Goal: Task Accomplishment & Management: Use online tool/utility

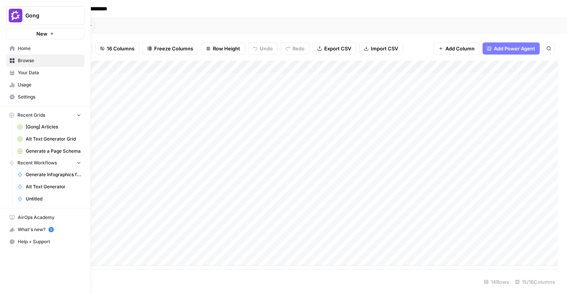
click at [27, 57] on link "Browse" at bounding box center [45, 61] width 78 height 12
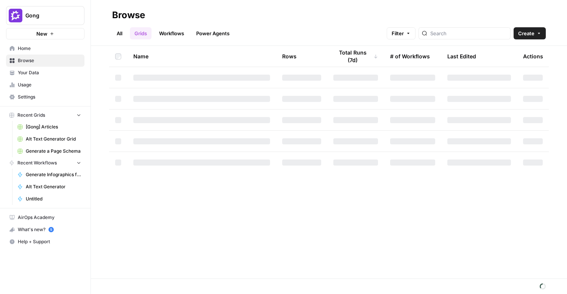
click at [174, 35] on link "Workflows" at bounding box center [172, 33] width 34 height 12
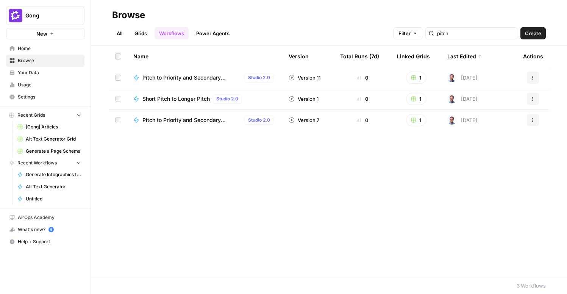
click at [144, 35] on link "Grids" at bounding box center [141, 33] width 22 height 12
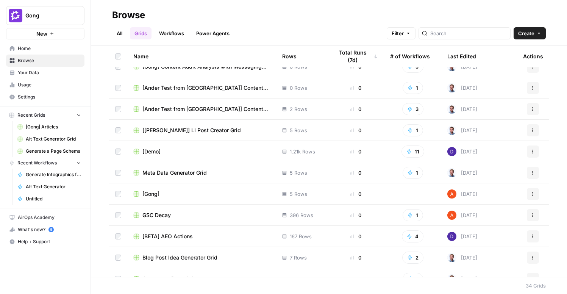
scroll to position [436, 0]
click at [174, 238] on span "[BETA] AEO Actions" at bounding box center [168, 236] width 50 height 8
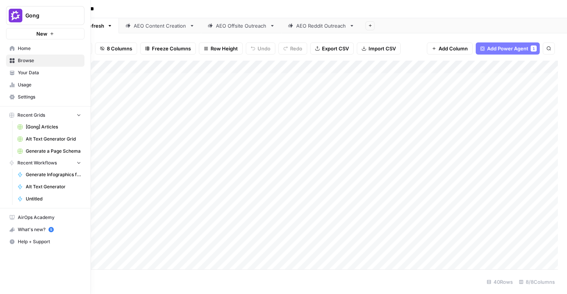
click at [33, 8] on button "Gong" at bounding box center [45, 15] width 78 height 19
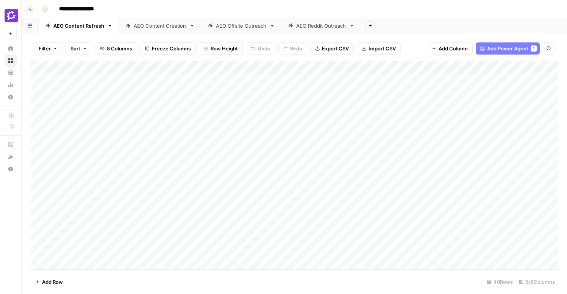
click at [28, 7] on button "Go back" at bounding box center [31, 9] width 10 height 10
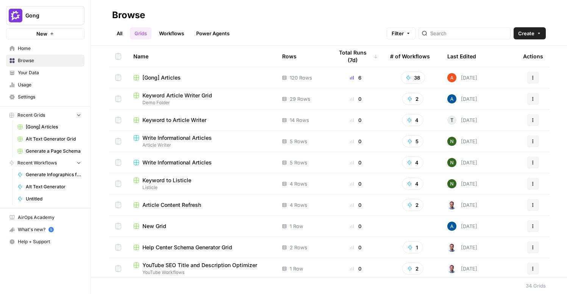
click at [183, 205] on span "Article Content Refresh" at bounding box center [172, 205] width 59 height 8
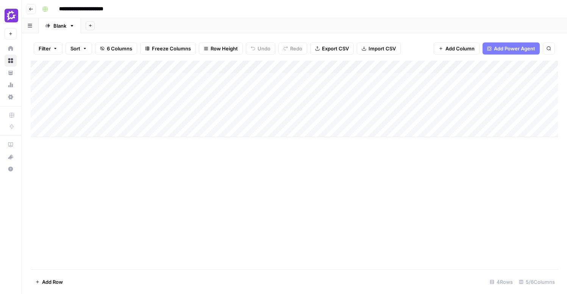
click at [33, 10] on icon "button" at bounding box center [31, 9] width 5 height 5
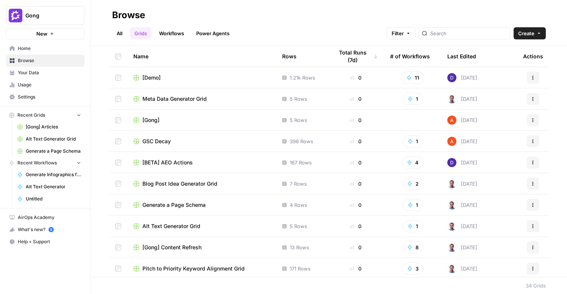
scroll to position [512, 0]
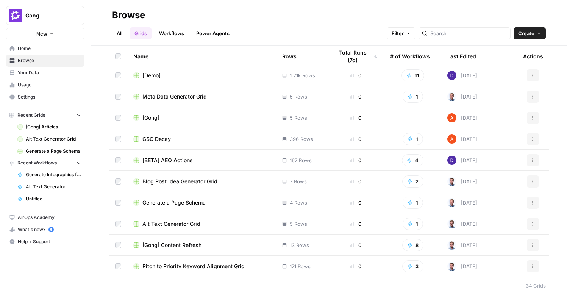
click at [174, 245] on span "[Gong] Content Refresh" at bounding box center [172, 245] width 59 height 8
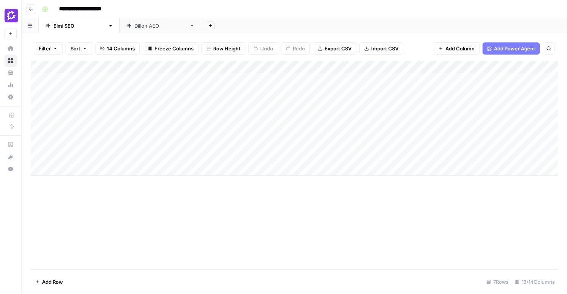
click at [135, 28] on div "[PERSON_NAME] AEO" at bounding box center [161, 26] width 52 height 8
click at [208, 27] on icon "button" at bounding box center [210, 26] width 4 height 4
click at [201, 19] on div "Add Sheet" at bounding box center [384, 25] width 366 height 15
click at [63, 27] on div "[PERSON_NAME] SEO" at bounding box center [79, 26] width 52 height 8
click at [135, 25] on div "[PERSON_NAME] AEO" at bounding box center [161, 26] width 52 height 8
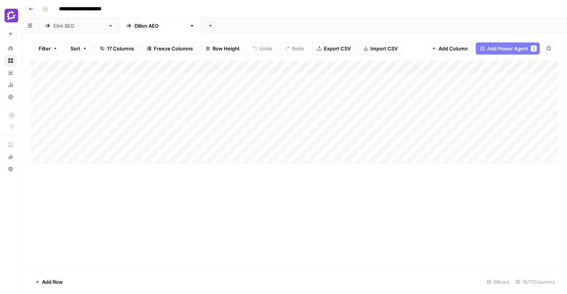
click at [62, 157] on div "Add Column" at bounding box center [295, 112] width 528 height 102
click at [293, 254] on div "Add Column" at bounding box center [295, 165] width 528 height 209
click at [190, 25] on icon "button" at bounding box center [192, 25] width 5 height 5
click at [157, 54] on span "Duplicate Sheet" at bounding box center [165, 51] width 36 height 8
click at [271, 27] on icon "button" at bounding box center [273, 25] width 5 height 5
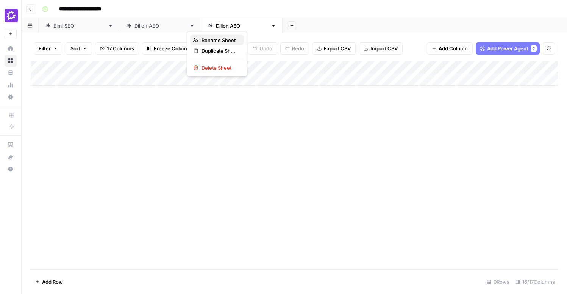
click at [205, 42] on span "Rename Sheet" at bounding box center [220, 40] width 36 height 8
type input "**********"
click at [220, 141] on div "Add Column" at bounding box center [295, 165] width 528 height 209
click at [143, 66] on div "Add Column" at bounding box center [295, 73] width 528 height 25
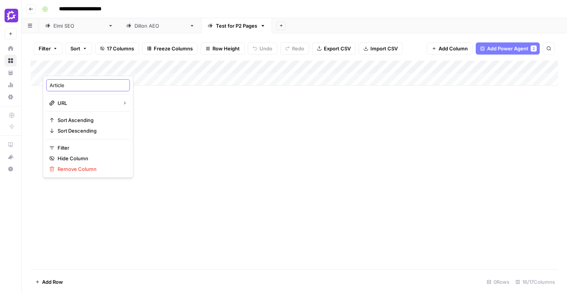
click at [71, 82] on input "Article" at bounding box center [88, 86] width 77 height 8
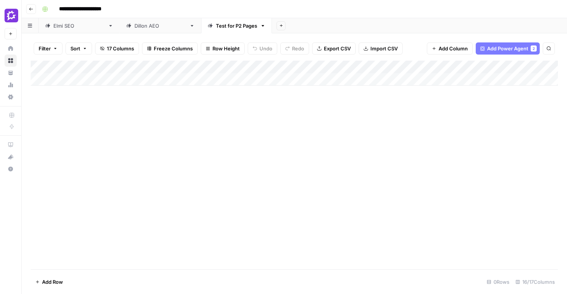
click at [143, 64] on div "Add Column" at bounding box center [295, 73] width 528 height 25
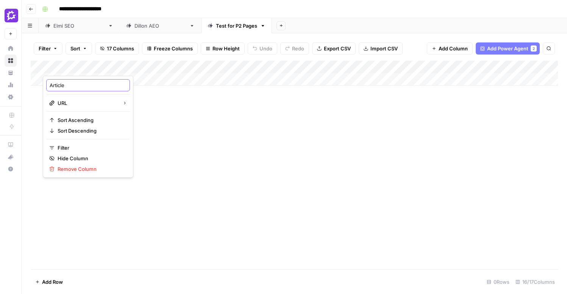
click at [81, 87] on input "Article" at bounding box center [88, 86] width 77 height 8
type input "Landing Page URL"
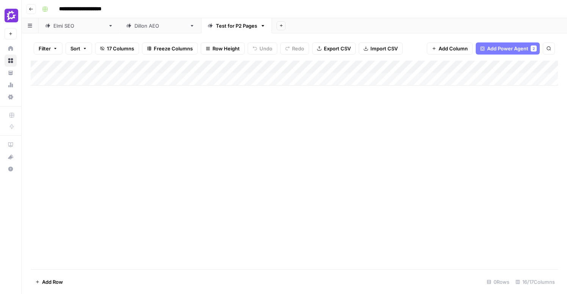
click at [154, 124] on div "Add Column" at bounding box center [295, 165] width 528 height 209
click at [440, 48] on span "Add Column" at bounding box center [453, 49] width 29 height 8
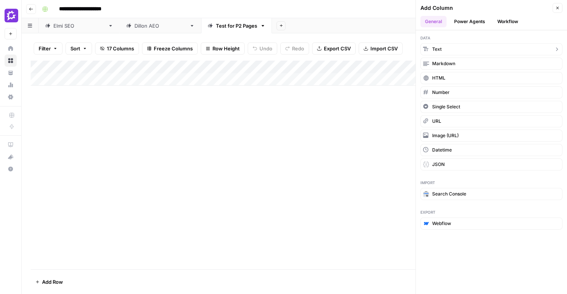
click at [487, 48] on button "Text" at bounding box center [492, 49] width 142 height 12
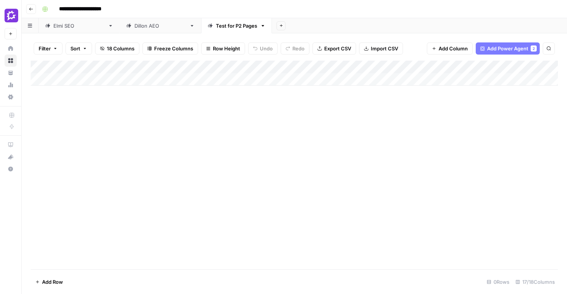
drag, startPoint x: 483, startPoint y: 66, endPoint x: 157, endPoint y: 67, distance: 325.6
click at [157, 67] on div "Add Column" at bounding box center [295, 73] width 528 height 25
click at [210, 65] on div "Add Column" at bounding box center [295, 73] width 528 height 25
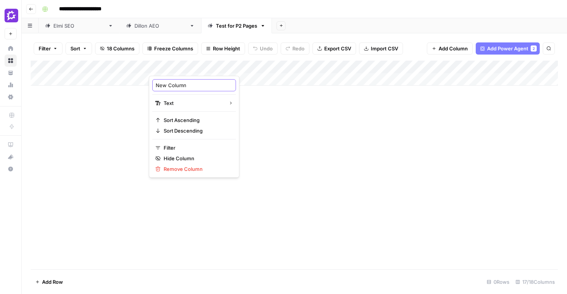
click at [185, 83] on input "New Column" at bounding box center [194, 86] width 77 height 8
type input "Gated Asset Copy"
click at [265, 144] on div "Add Column" at bounding box center [295, 165] width 528 height 209
